Goal: Task Accomplishment & Management: Use online tool/utility

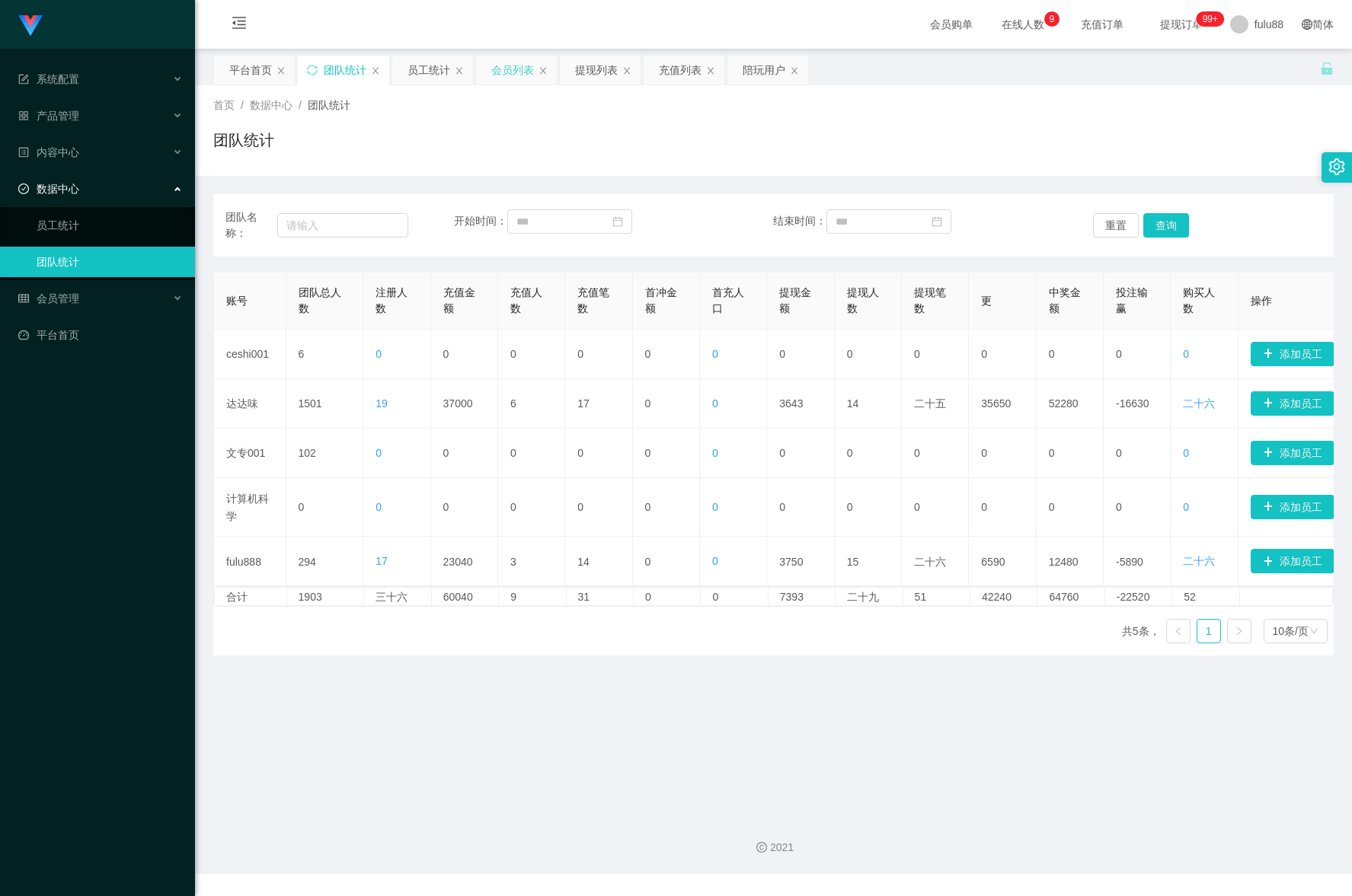
drag, startPoint x: 507, startPoint y: 64, endPoint x: 511, endPoint y: 84, distance: 20.4
click at [507, 64] on font "会员列表" at bounding box center [513, 70] width 43 height 12
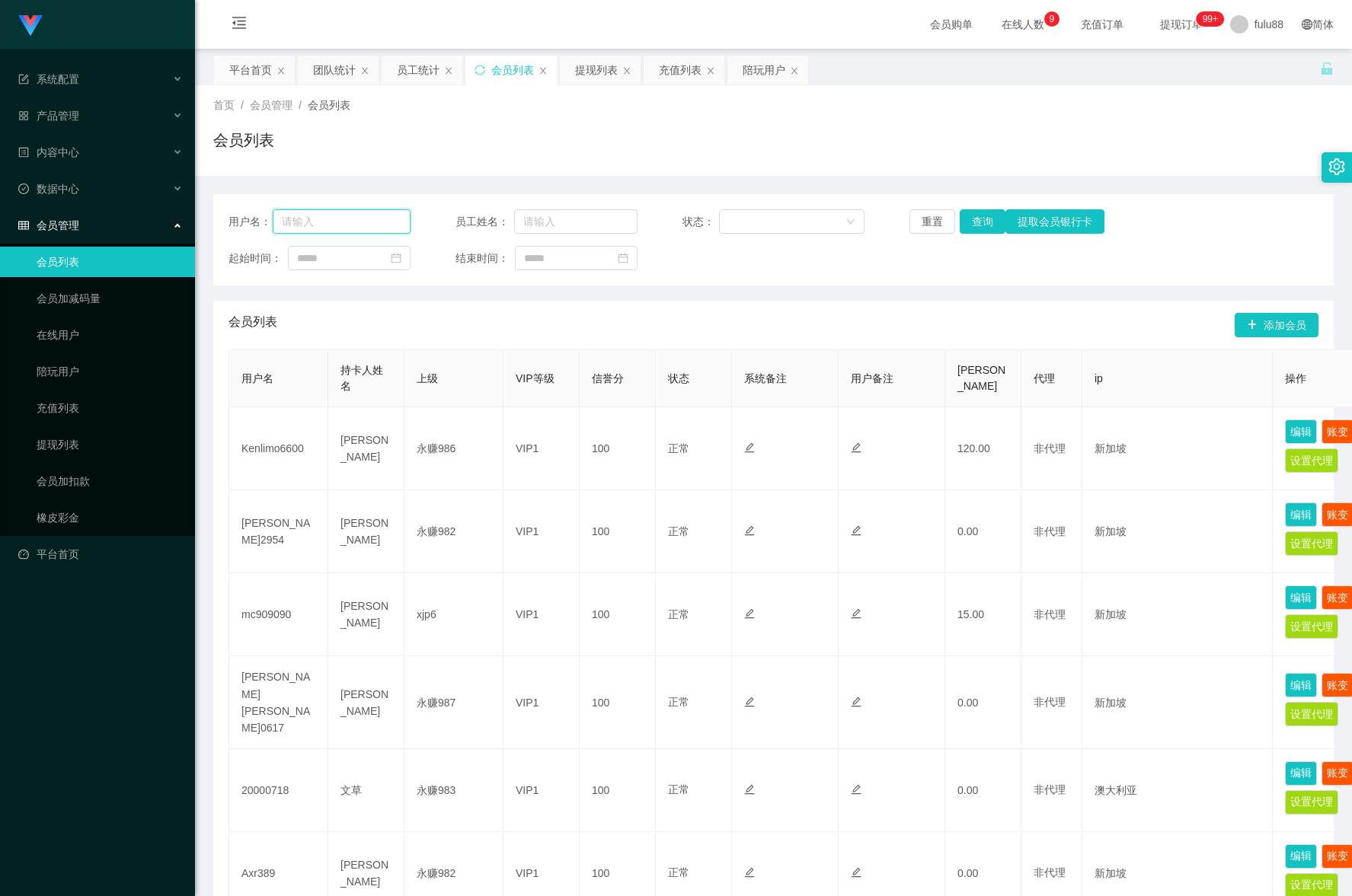
click at [374, 216] on input "text" at bounding box center [341, 222] width 137 height 25
paste input "biwei20140906"
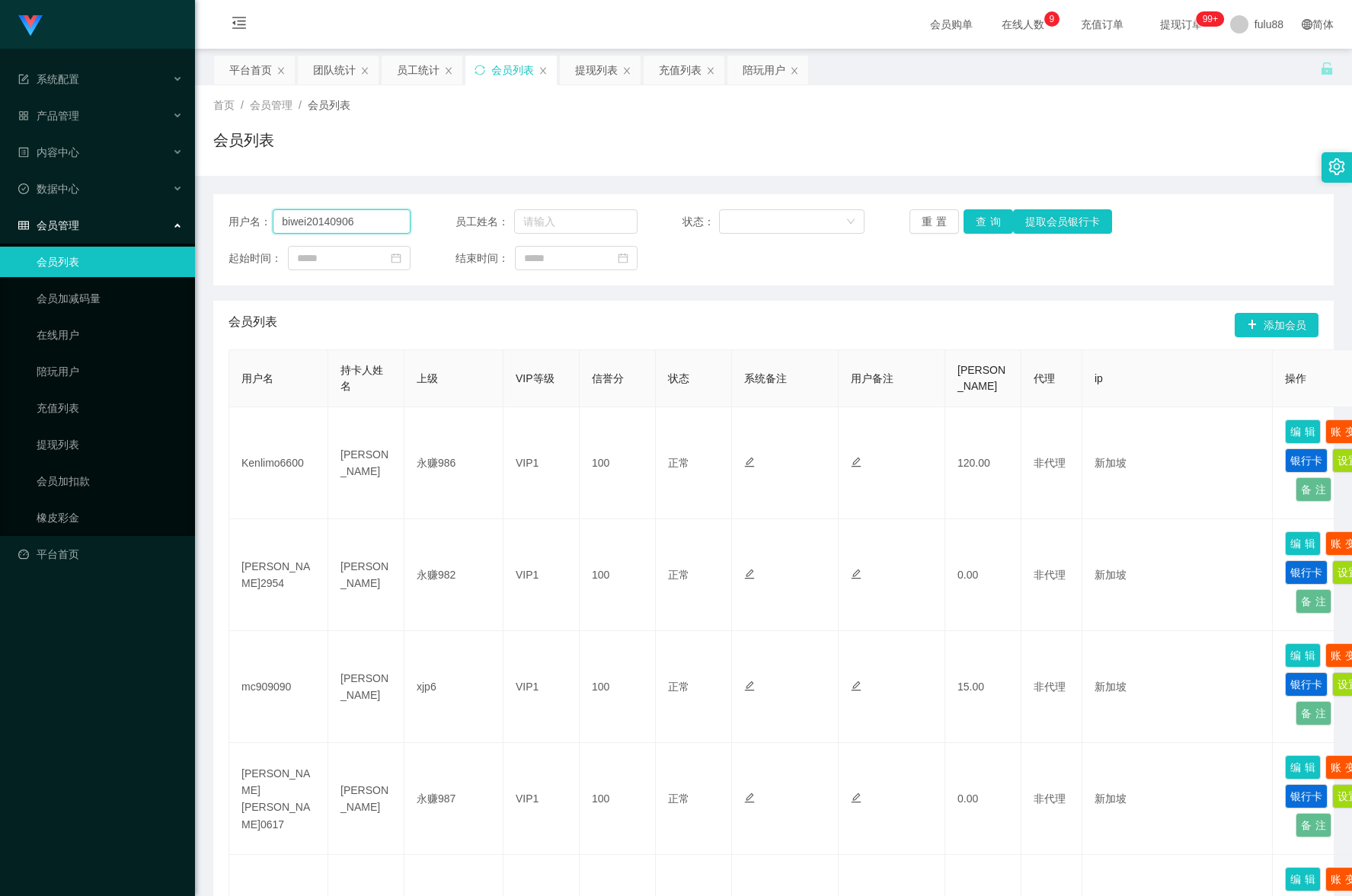
type input "biwei20140906"
click at [988, 216] on button "查询" at bounding box center [988, 222] width 49 height 25
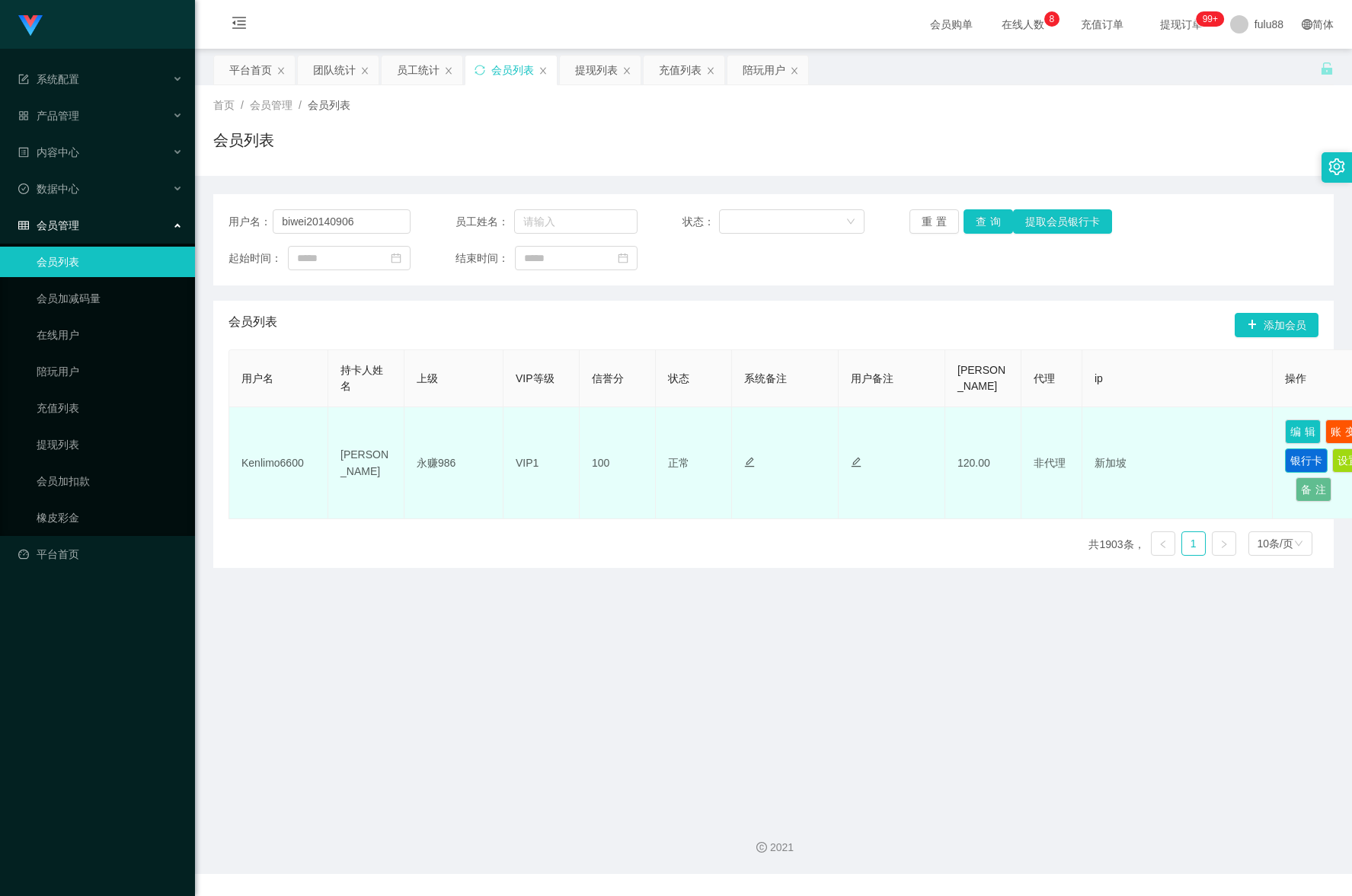
click at [1289, 462] on button "银行卡" at bounding box center [1306, 461] width 43 height 25
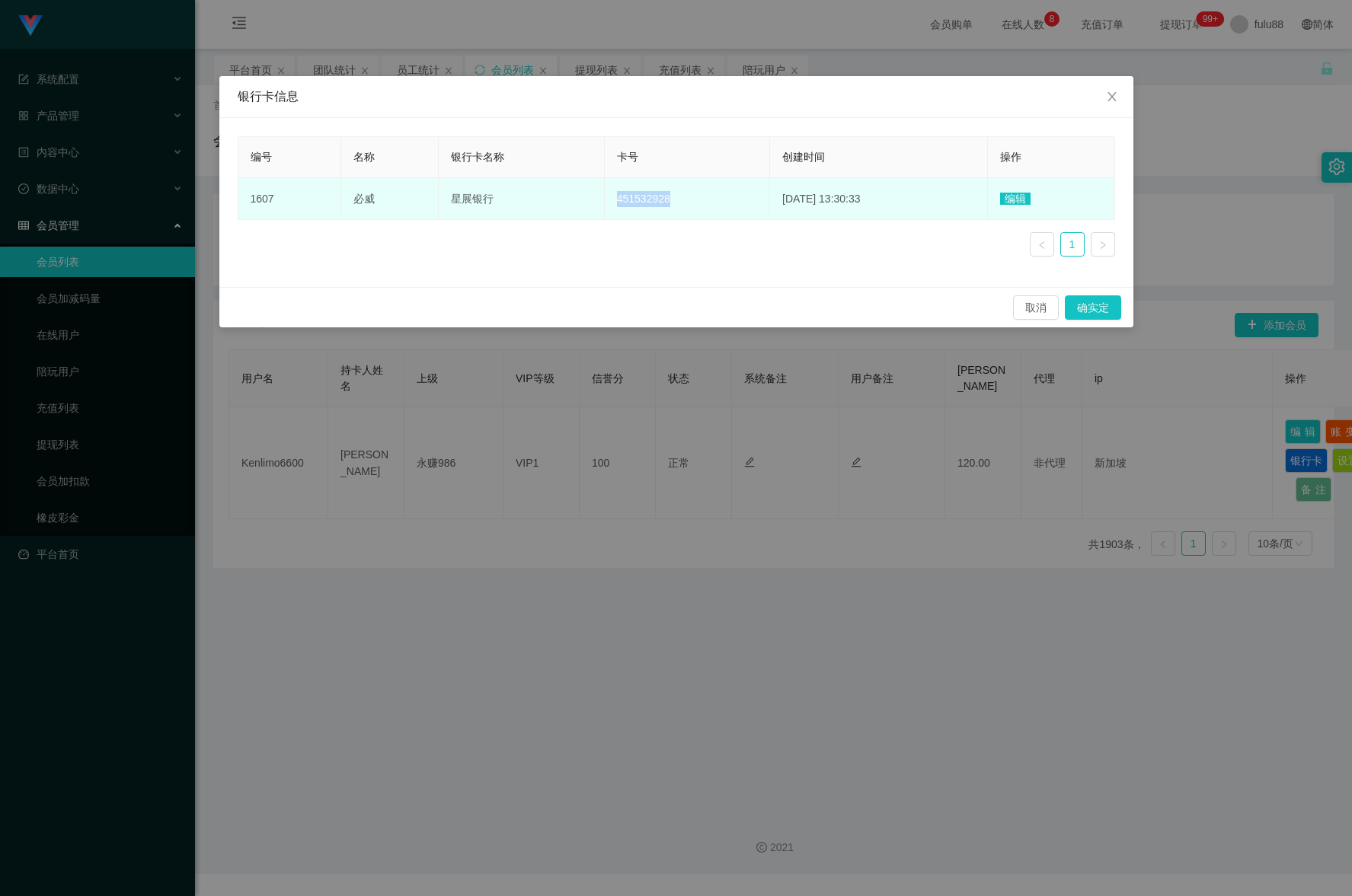
drag, startPoint x: 648, startPoint y: 200, endPoint x: 584, endPoint y: 200, distance: 64.0
click at [605, 200] on td "451532928" at bounding box center [687, 199] width 165 height 42
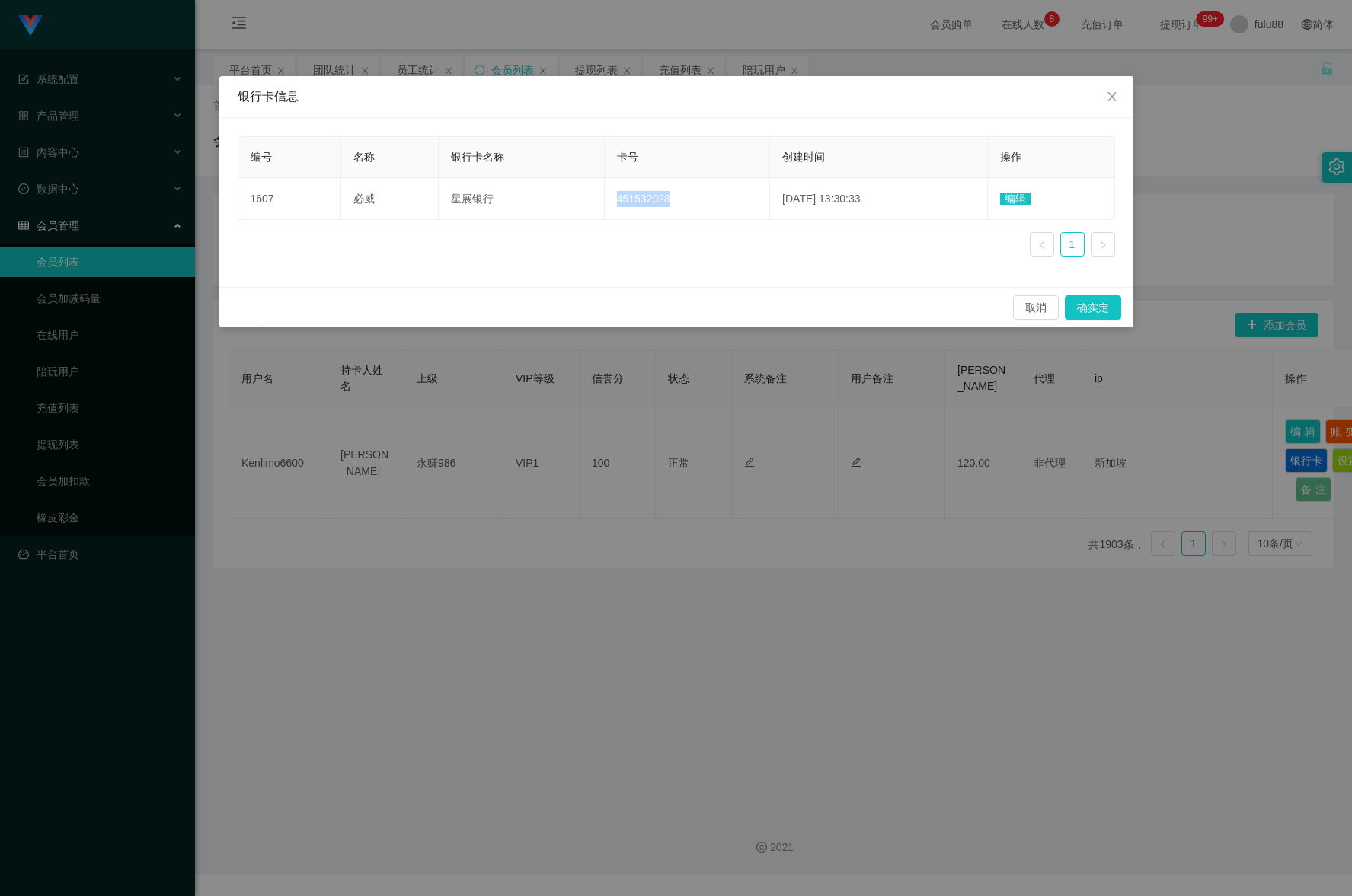
copy font "451532928"
click at [1108, 103] on icon "图标： 关闭" at bounding box center [1112, 96] width 12 height 12
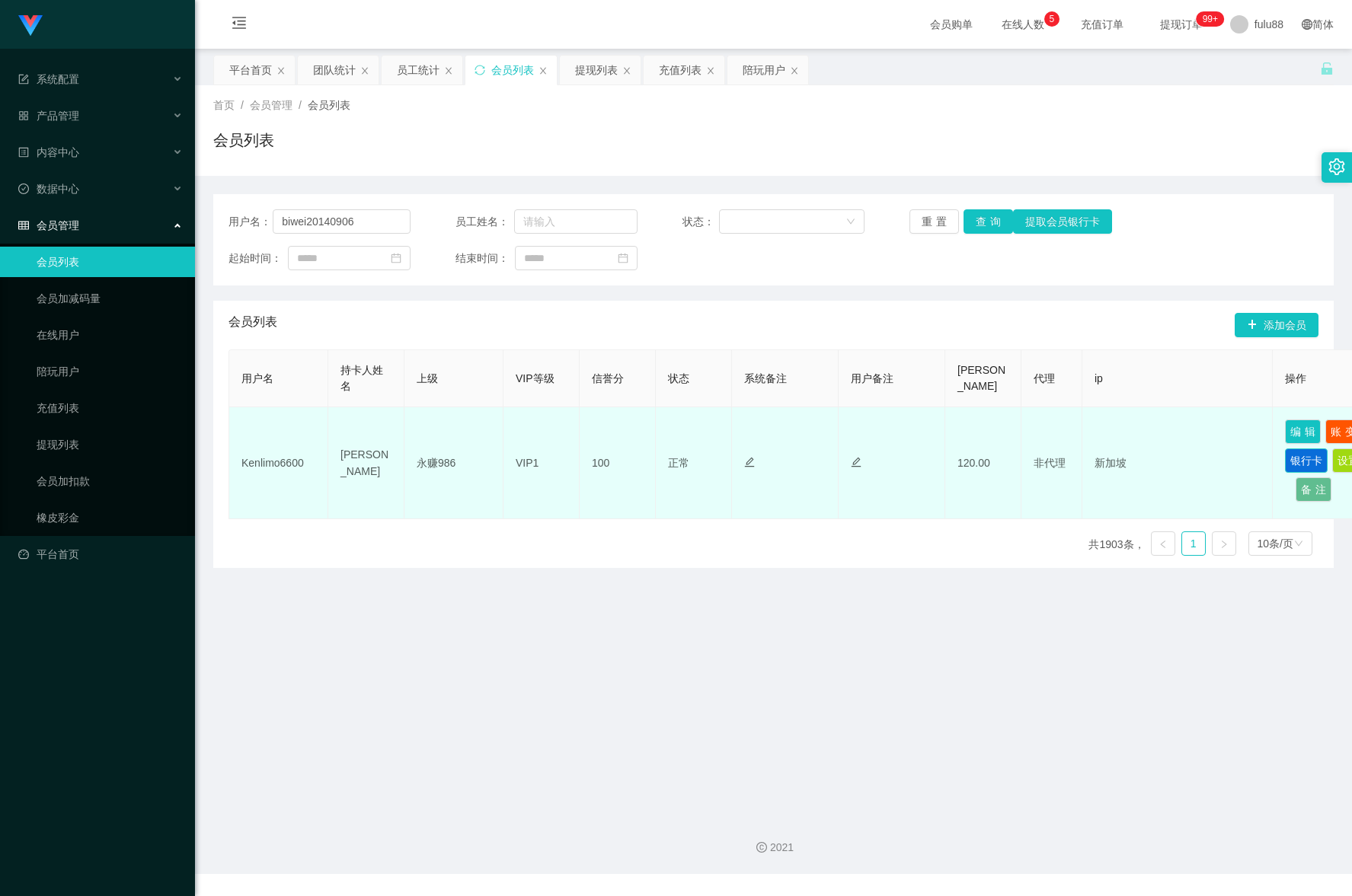
click at [1298, 463] on button "银行卡" at bounding box center [1306, 461] width 43 height 25
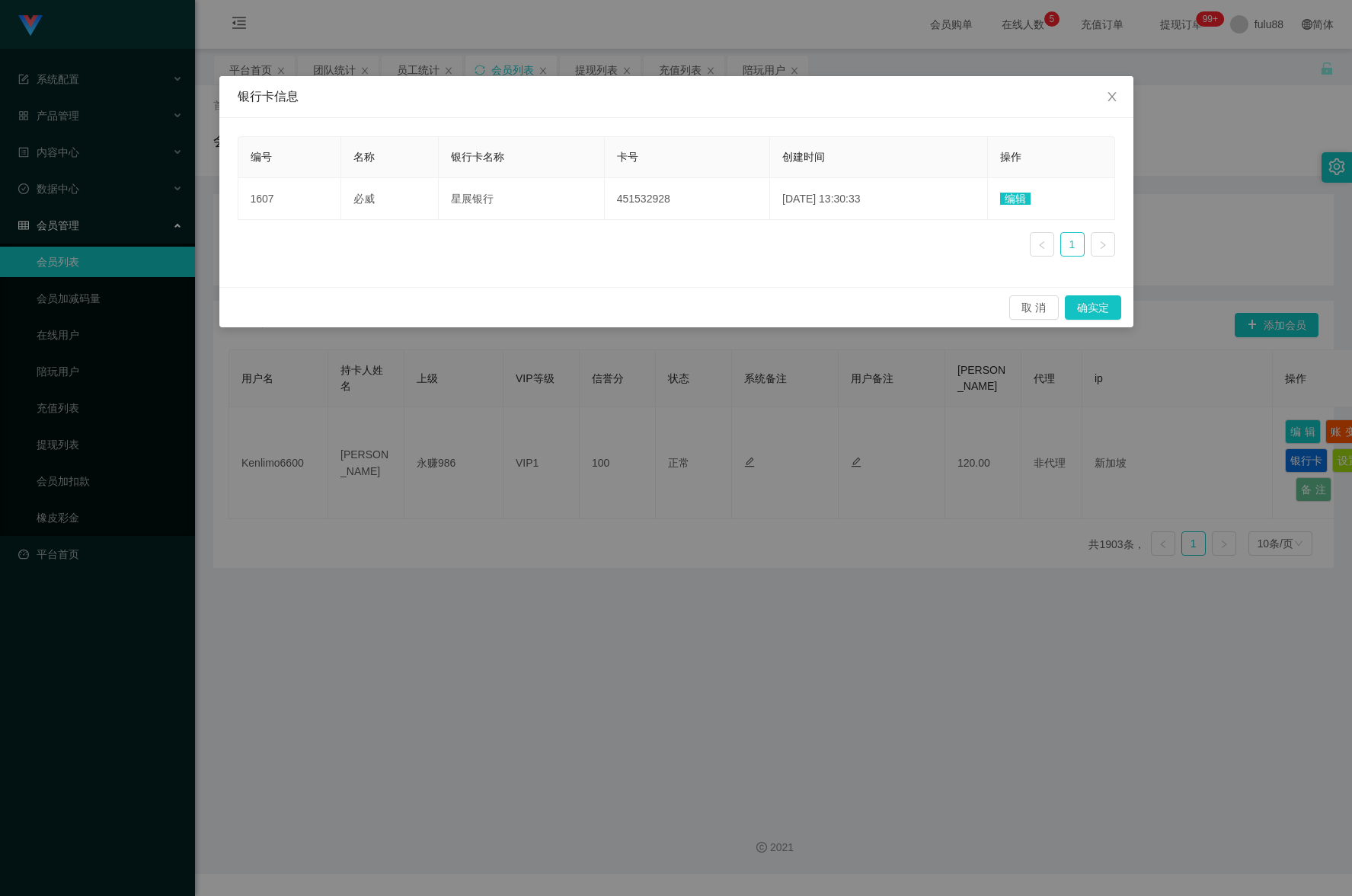
click at [593, 574] on div "银行卡信息 编号 名称 银行卡名称 卡号 创建时间 操作 1607 必威 星展银行 451532928 [DATE] 13:30:33 编辑 1 取消 确实定" at bounding box center [676, 448] width 1352 height 896
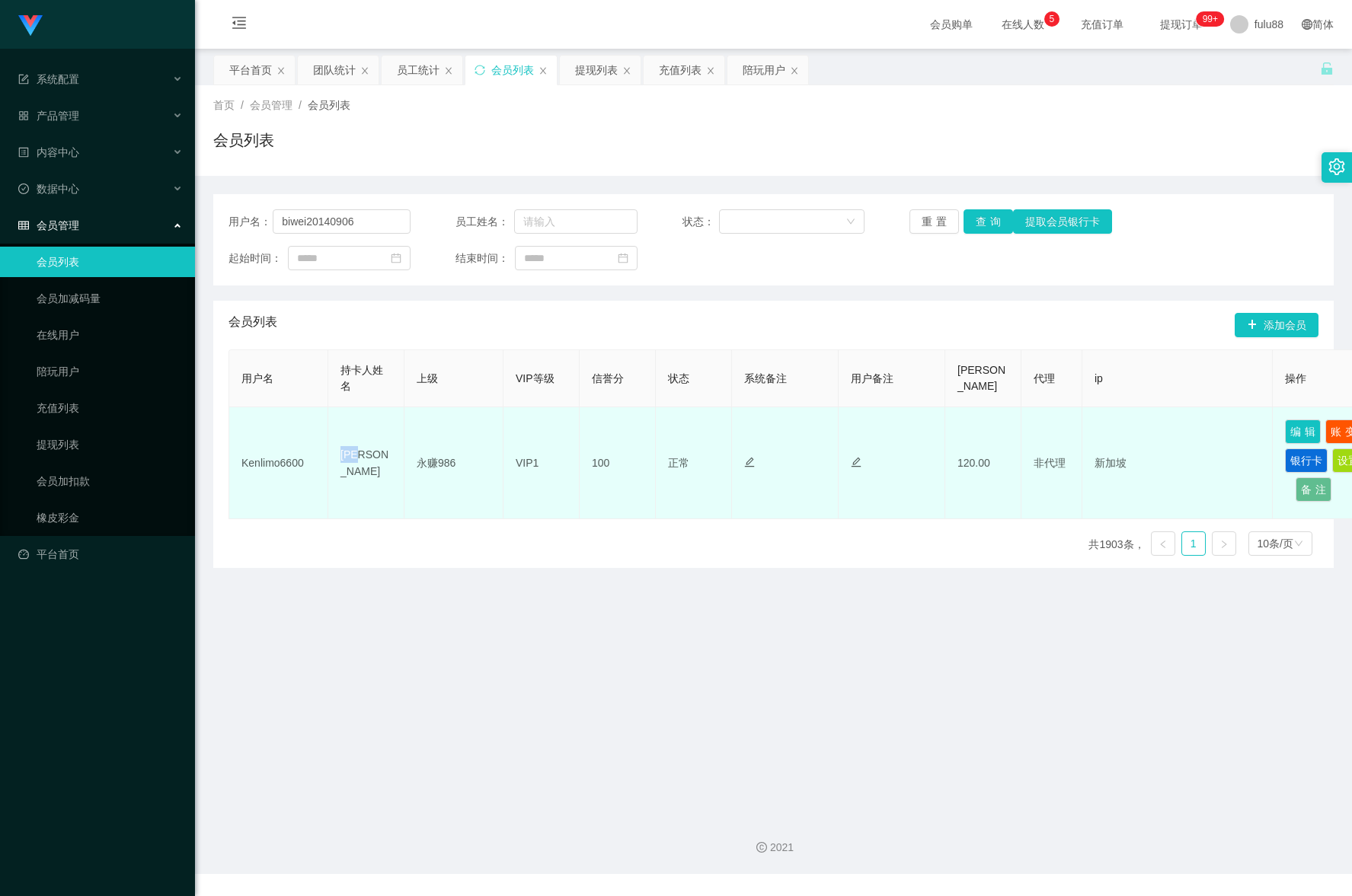
drag, startPoint x: 373, startPoint y: 469, endPoint x: 328, endPoint y: 471, distance: 45.0
click at [328, 471] on td "[PERSON_NAME]" at bounding box center [366, 463] width 77 height 112
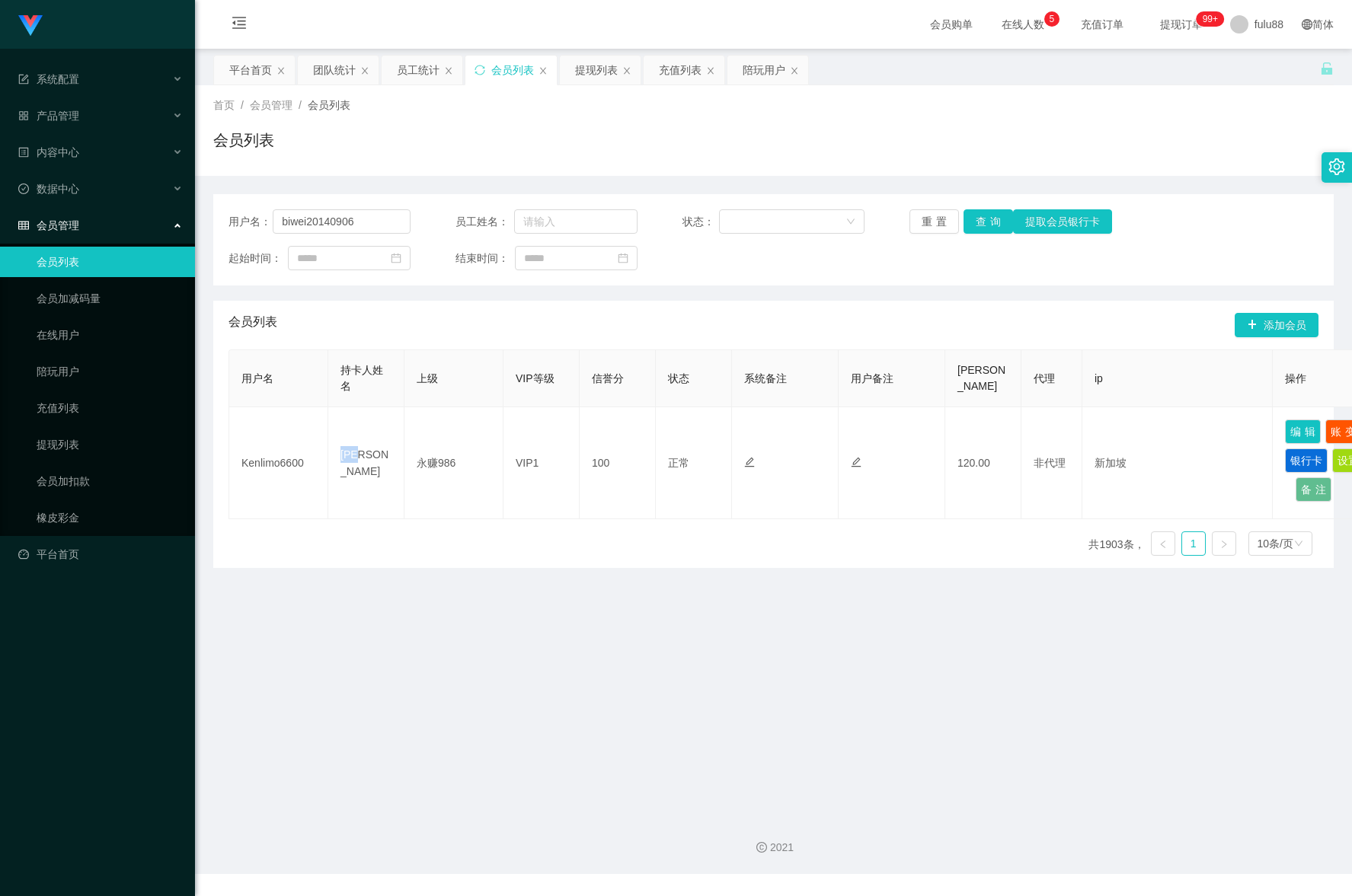
copy font "[PERSON_NAME]"
drag, startPoint x: 380, startPoint y: 224, endPoint x: 421, endPoint y: 216, distance: 41.8
click at [380, 224] on input "biwei20140906" at bounding box center [341, 222] width 137 height 25
click at [978, 225] on button "查询" at bounding box center [988, 222] width 49 height 25
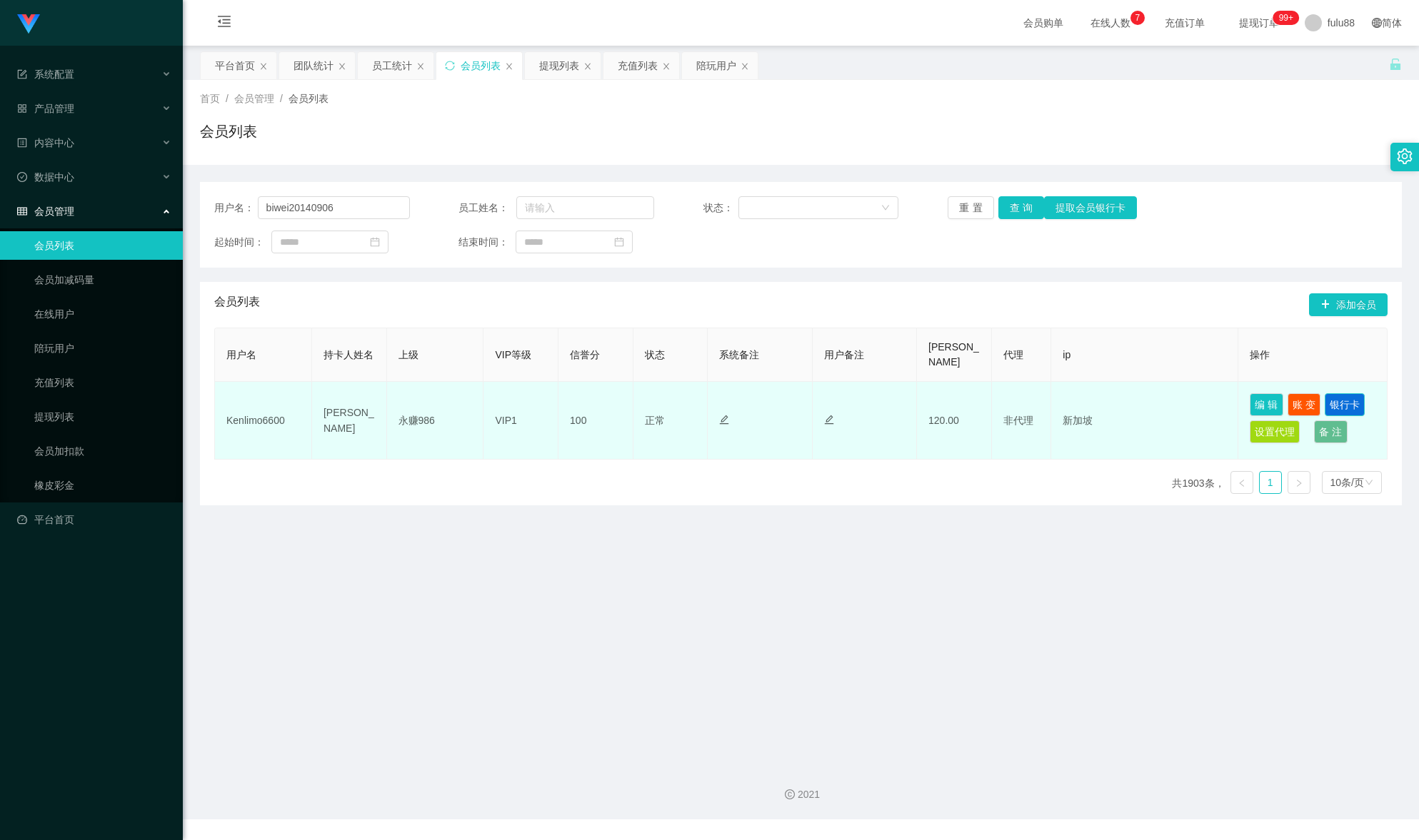
click at [1267, 393] on button "银行卡" at bounding box center [1345, 405] width 40 height 23
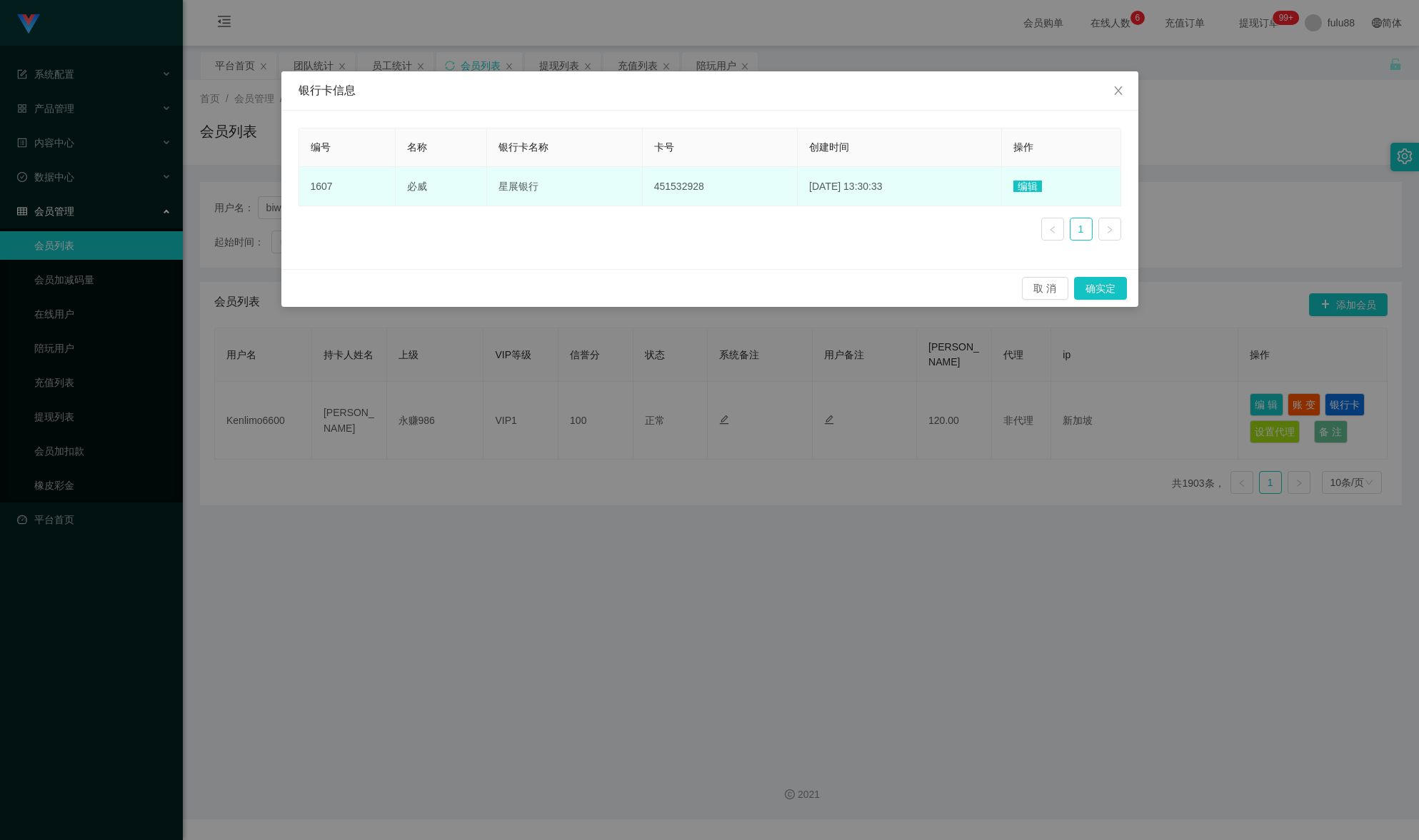
click at [1015, 201] on td "编辑" at bounding box center [1062, 187] width 120 height 39
click at [1032, 178] on td "编辑" at bounding box center [1062, 187] width 120 height 39
drag, startPoint x: 683, startPoint y: 193, endPoint x: 619, endPoint y: 187, distance: 64.3
click at [643, 187] on td "451532928" at bounding box center [720, 187] width 155 height 39
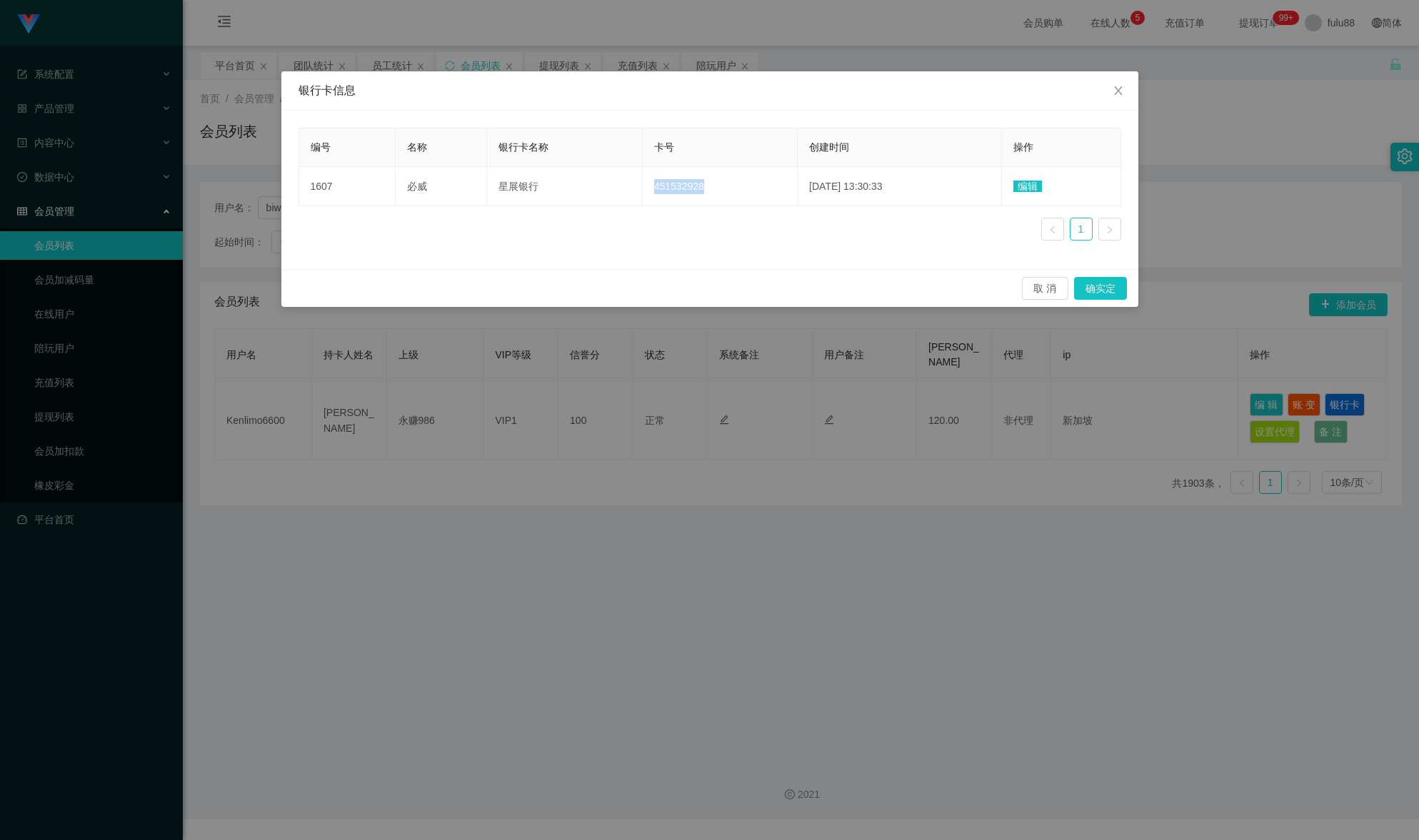
copy font "451532928"
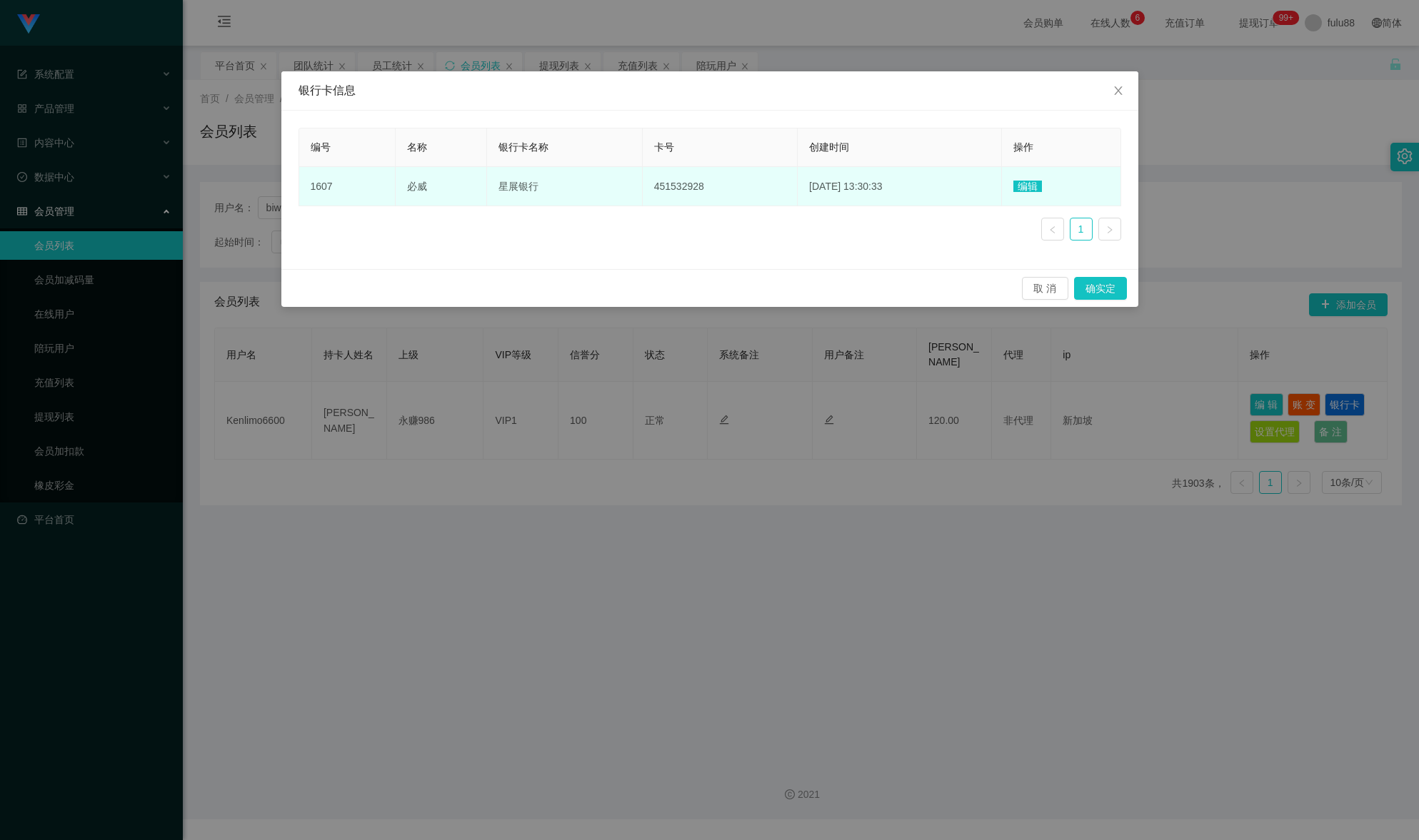
click at [536, 195] on td "星展银行" at bounding box center [564, 187] width 155 height 39
click at [527, 187] on td "星展银行" at bounding box center [564, 187] width 155 height 39
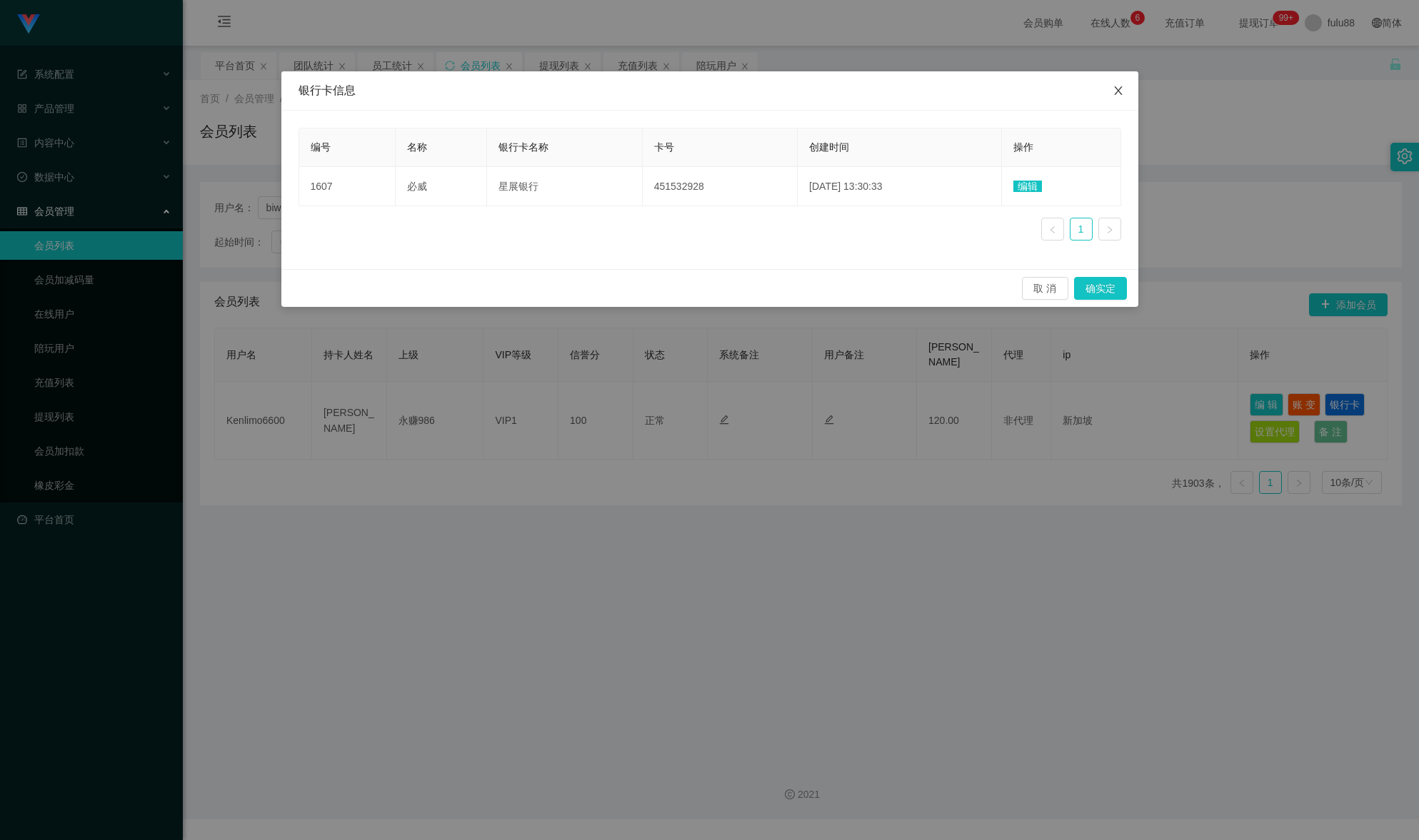
click at [1111, 91] on span "关闭" at bounding box center [1119, 92] width 40 height 40
